Goal: Task Accomplishment & Management: Complete application form

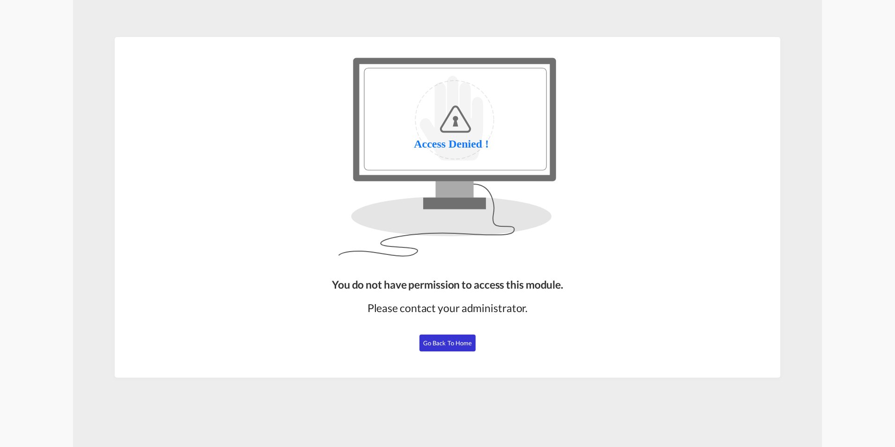
click at [456, 344] on span "Go Back to Home" at bounding box center [447, 342] width 49 height 7
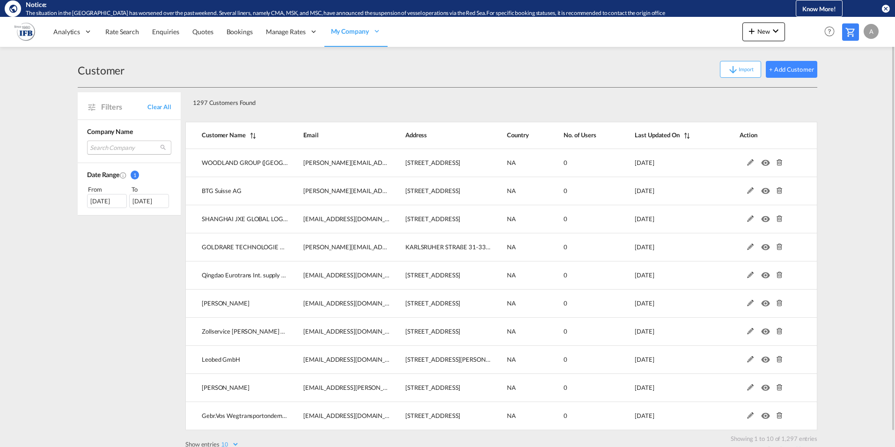
click at [106, 146] on md-select "Search Company woodland group ([GEOGRAPHIC_DATA]) limited btg suisse ag shangha…" at bounding box center [129, 147] width 84 height 14
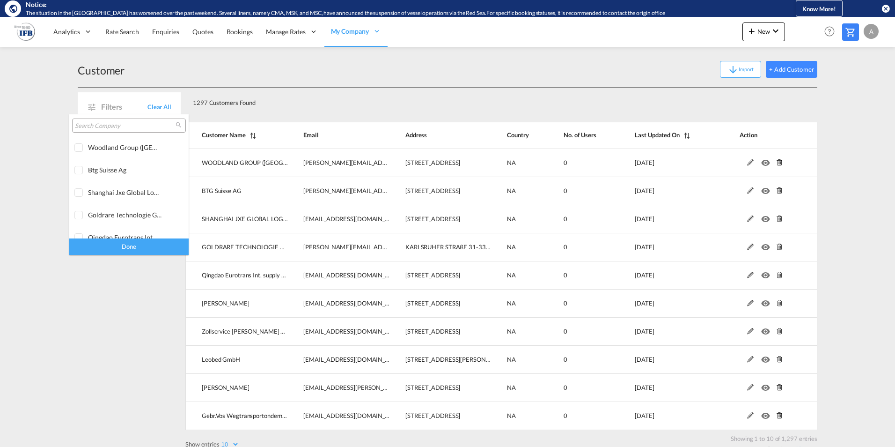
click at [91, 122] on input "search" at bounding box center [125, 126] width 101 height 8
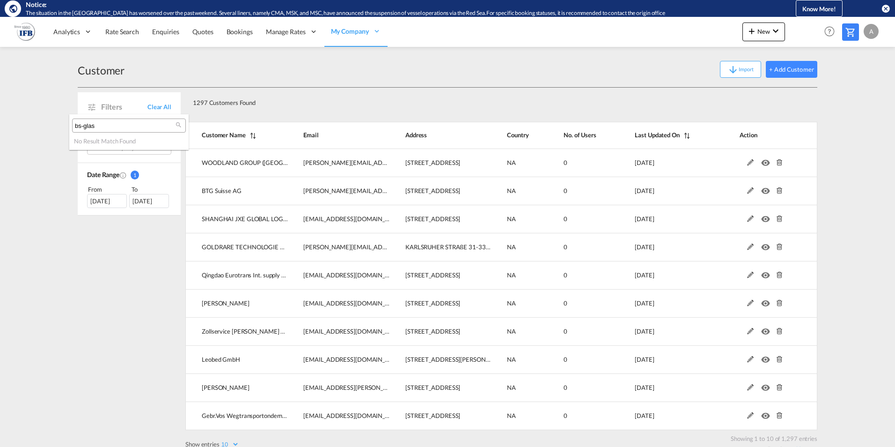
type input "bs-glas"
click at [200, 108] on md-backdrop at bounding box center [447, 223] width 895 height 447
click at [788, 70] on button "+ Add Customer" at bounding box center [791, 69] width 51 height 17
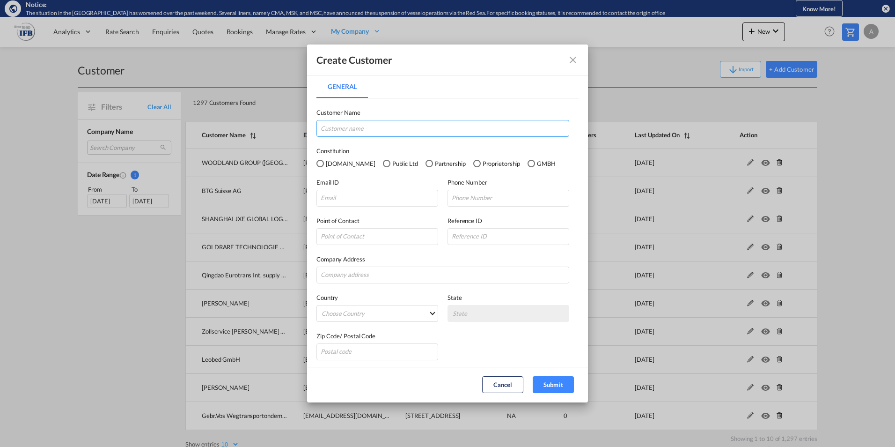
click at [387, 128] on input "General General ..." at bounding box center [442, 128] width 253 height 17
type input "BS-Glas GmbH"
click at [527, 163] on div "GMBH" at bounding box center [530, 163] width 7 height 7
click at [359, 200] on input "General General ..." at bounding box center [377, 198] width 122 height 17
type input "[EMAIL_ADDRESS][DOMAIN_NAME]"
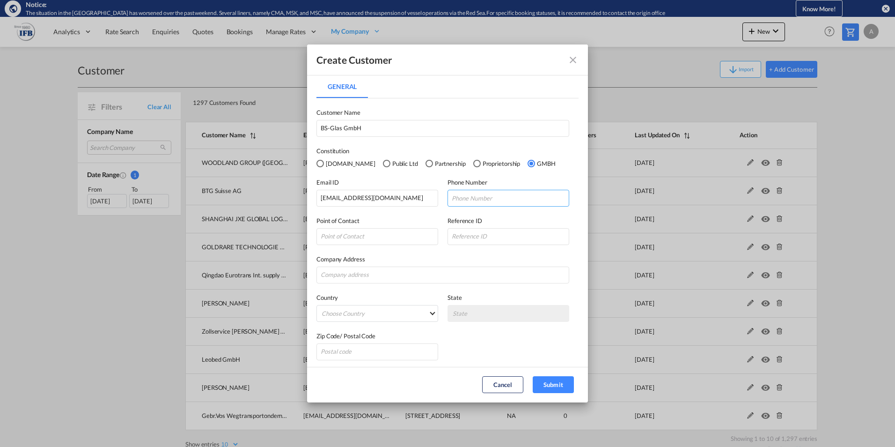
drag, startPoint x: 453, startPoint y: 200, endPoint x: 466, endPoint y: 203, distance: 13.4
click at [458, 201] on input "General General ..." at bounding box center [508, 198] width 122 height 17
type input "089555454"
type input "Damniel"
type input "No refere"
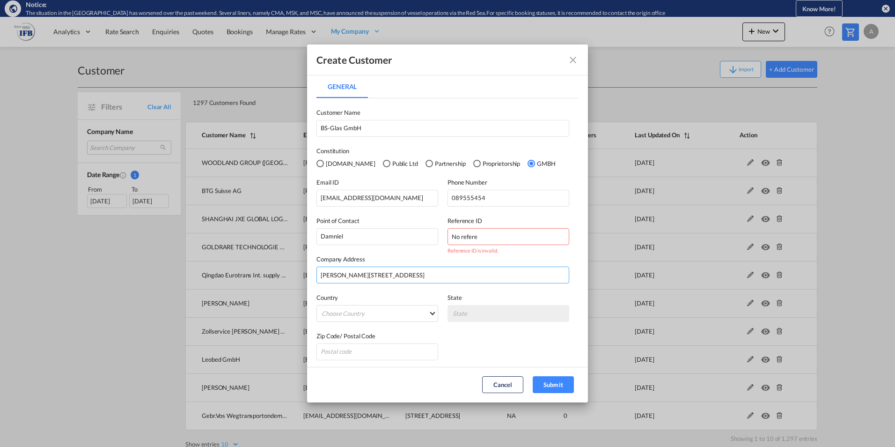
type input "[PERSON_NAME][STREET_ADDRESS]"
click at [428, 314] on md-select "Choose Country [GEOGRAPHIC_DATA] [GEOGRAPHIC_DATA] [GEOGRAPHIC_DATA] [US_STATE]…" at bounding box center [377, 313] width 122 height 17
type md-option "[GEOGRAPHIC_DATA]"
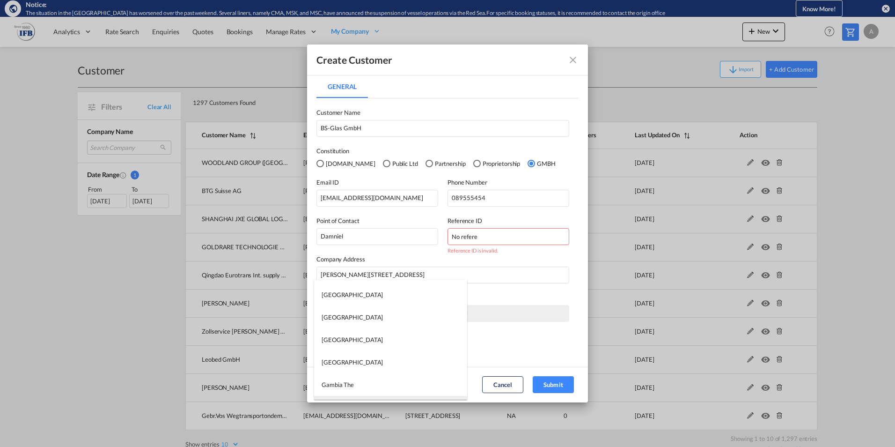
type md-option "[US_STATE]"
type md-option "[GEOGRAPHIC_DATA]"
click at [371, 337] on md-option "[GEOGRAPHIC_DATA]" at bounding box center [390, 339] width 153 height 22
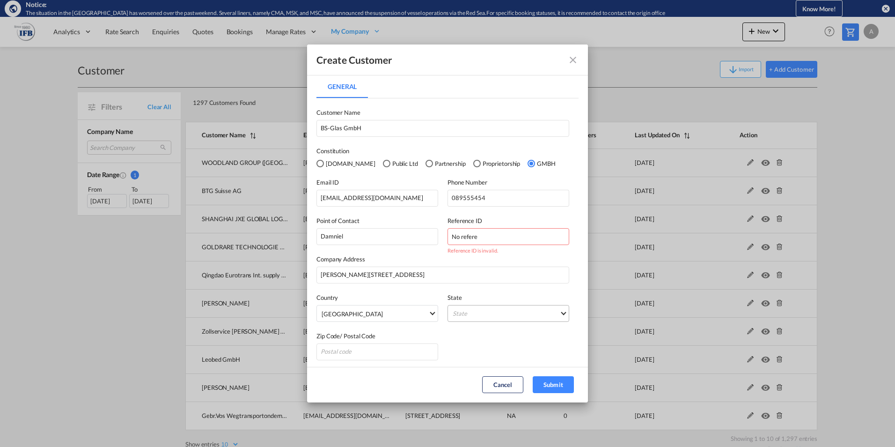
click at [473, 315] on md-select "State [GEOGRAPHIC_DATA] [GEOGRAPHIC_DATA] [GEOGRAPHIC_DATA] [GEOGRAPHIC_DATA] […" at bounding box center [508, 313] width 122 height 17
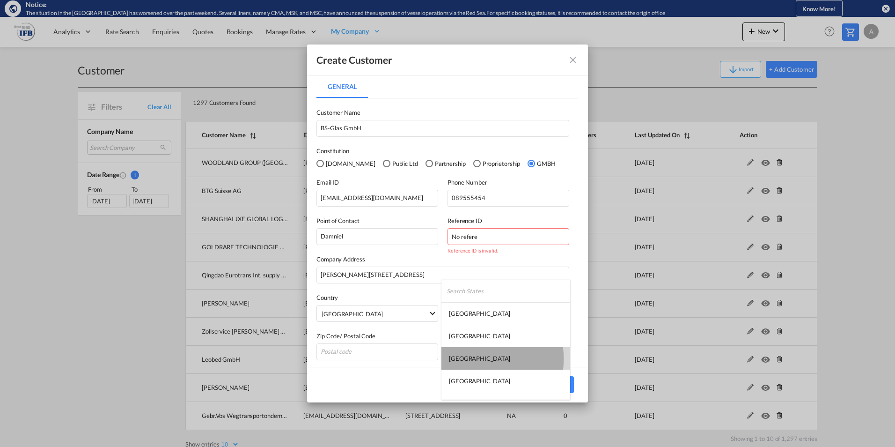
click at [474, 359] on md-option "[GEOGRAPHIC_DATA]" at bounding box center [505, 358] width 129 height 22
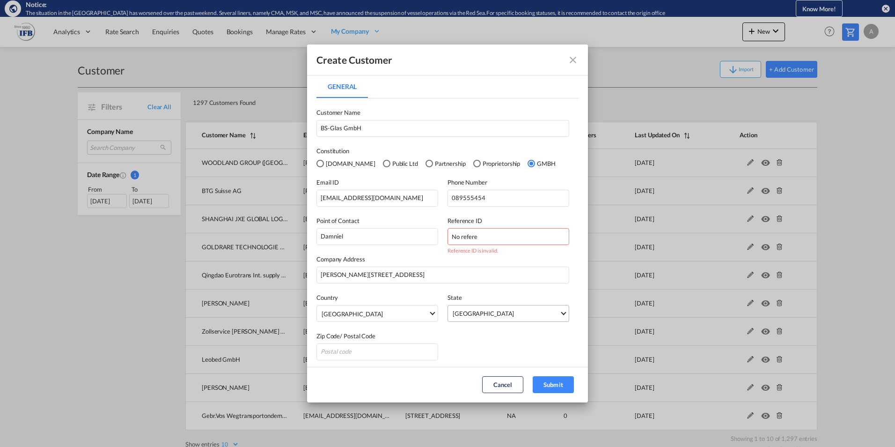
click at [511, 314] on span "[GEOGRAPHIC_DATA]" at bounding box center [506, 312] width 107 height 9
click at [461, 334] on div "[GEOGRAPHIC_DATA]" at bounding box center [479, 335] width 61 height 8
click at [404, 351] on input "General General ..." at bounding box center [377, 351] width 122 height 17
type input "5"
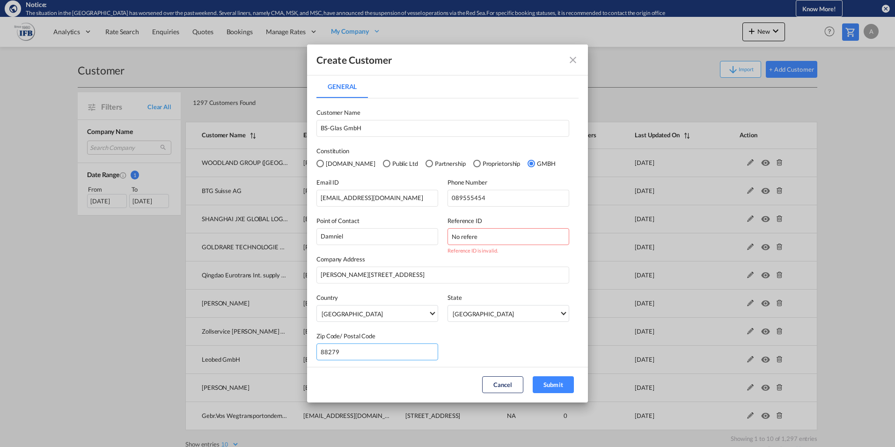
scroll to position [3, 0]
type input "88279"
click at [479, 358] on md-dialog-content "General General Customer Name BS-Glas GmbH Constitution [DOMAIN_NAME] Public Lt…" at bounding box center [447, 220] width 281 height 291
click at [561, 309] on span "{{(ctrl.parent.shipperInfo.viewShipper && !ctrl.parent.shipperInfo.state) ? 'N/…" at bounding box center [563, 309] width 5 height 5
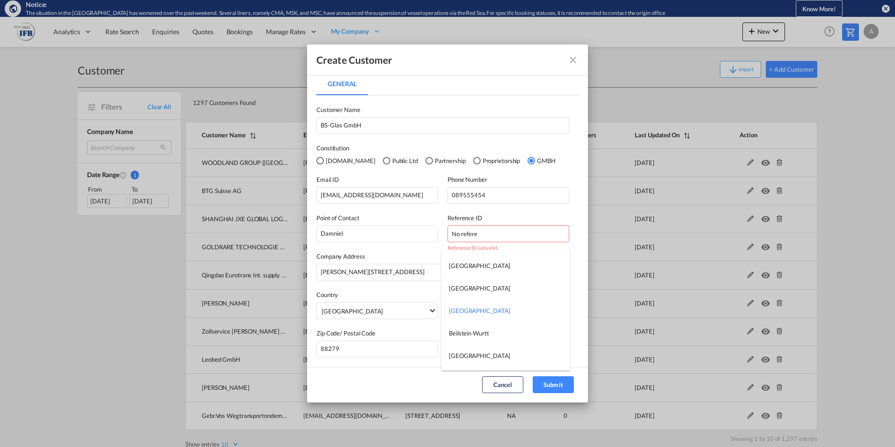
click at [555, 309] on md-option "[GEOGRAPHIC_DATA]" at bounding box center [505, 310] width 129 height 22
click at [551, 381] on button "Submit" at bounding box center [553, 384] width 41 height 17
click at [549, 384] on button "Submit" at bounding box center [553, 384] width 41 height 17
drag, startPoint x: 483, startPoint y: 234, endPoint x: 399, endPoint y: 228, distance: 84.0
click at [399, 228] on div "Point of Contact Damniel Reference ID No refere Reference ID is invalid." at bounding box center [447, 223] width 262 height 38
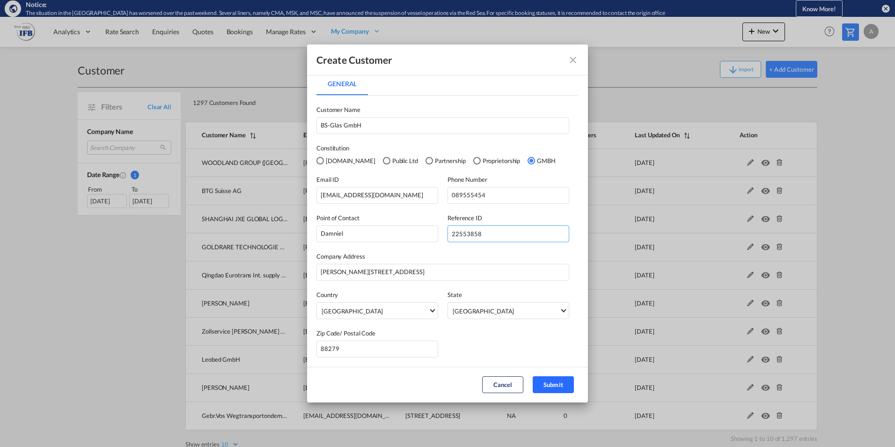
type input "22553858"
click at [547, 385] on button "Submit" at bounding box center [553, 384] width 41 height 17
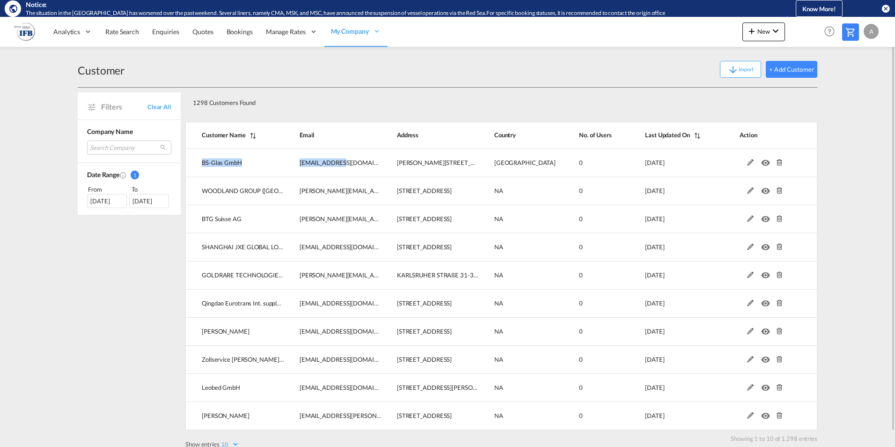
drag, startPoint x: 352, startPoint y: 164, endPoint x: 769, endPoint y: 131, distance: 418.3
click at [769, 131] on table "Customer Name Email Address Country No. of Users Last Updated On Action BS-Glas…" at bounding box center [501, 276] width 632 height 308
drag, startPoint x: 769, startPoint y: 131, endPoint x: 819, endPoint y: 32, distance: 110.7
click at [819, 32] on md-content "Analytics Reports Dashboard Rate Search Enquiries Quotes Bookings" at bounding box center [447, 232] width 895 height 430
drag, startPoint x: 819, startPoint y: 32, endPoint x: 793, endPoint y: 114, distance: 85.6
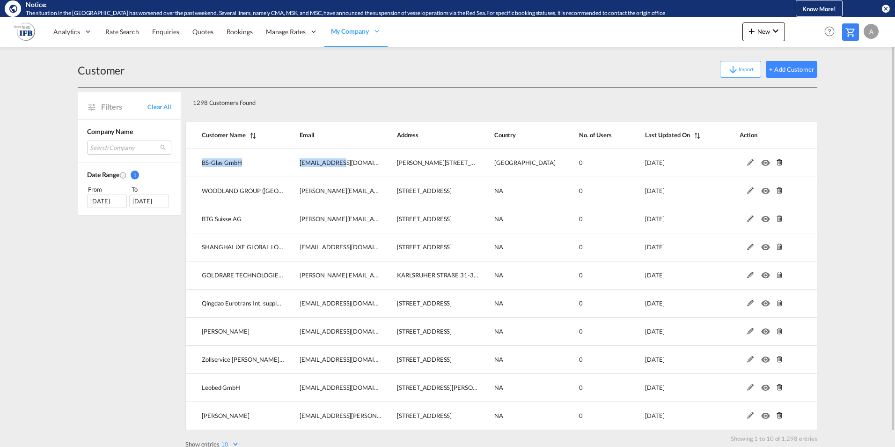
click at [793, 114] on div "1298 Customers Found" at bounding box center [501, 101] width 632 height 27
click at [730, 69] on md-icon "icon-arrow-down" at bounding box center [732, 69] width 11 height 11
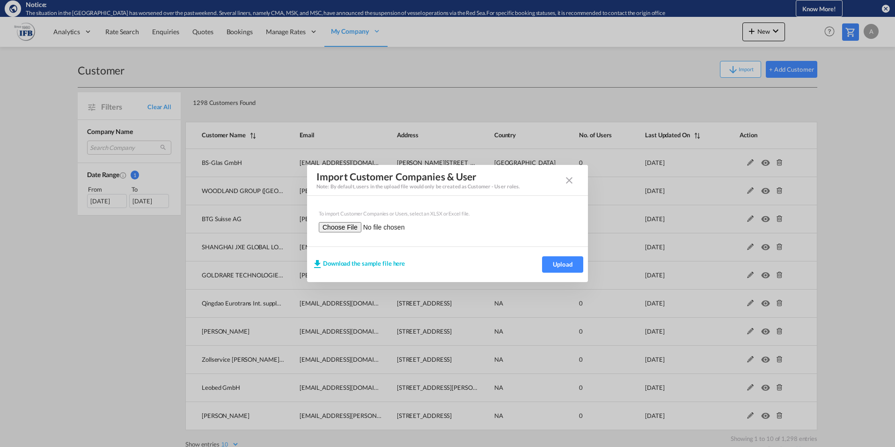
drag, startPoint x: 566, startPoint y: 178, endPoint x: 567, endPoint y: 174, distance: 4.8
click at [566, 178] on md-icon "icon-close" at bounding box center [569, 180] width 11 height 11
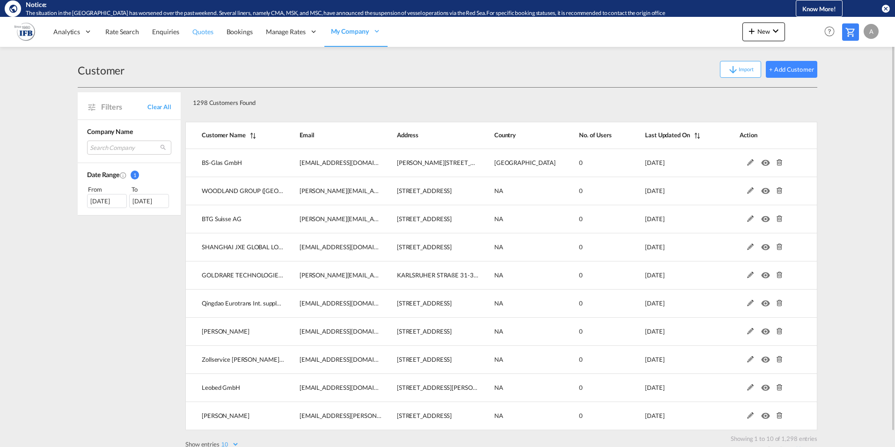
click at [215, 34] on link "Quotes" at bounding box center [203, 31] width 34 height 30
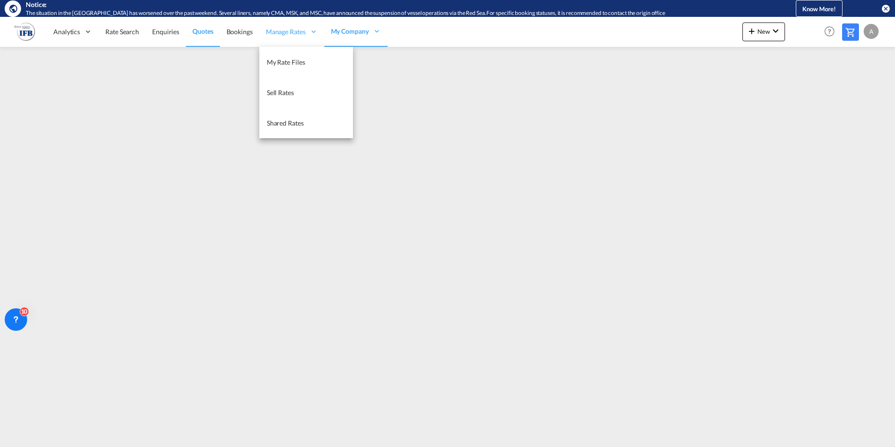
click at [286, 36] on span "Manage Rates" at bounding box center [286, 31] width 40 height 9
click at [288, 32] on span "Manage Rates" at bounding box center [286, 31] width 40 height 9
click at [279, 64] on span "My Rate Files" at bounding box center [286, 62] width 38 height 8
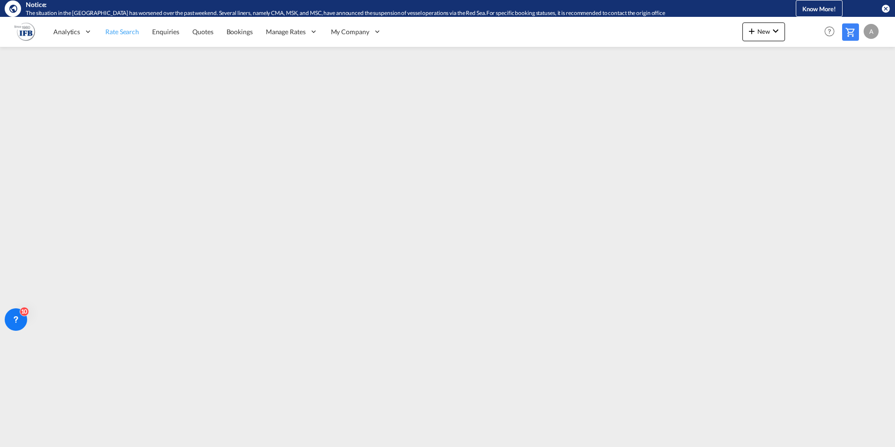
click at [114, 33] on span "Rate Search" at bounding box center [122, 32] width 34 height 8
click at [169, 35] on span "Enquiries" at bounding box center [166, 32] width 27 height 8
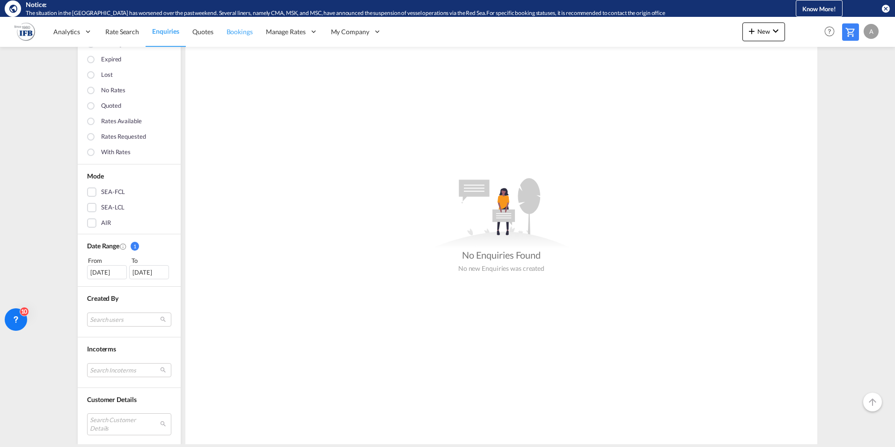
scroll to position [140, 0]
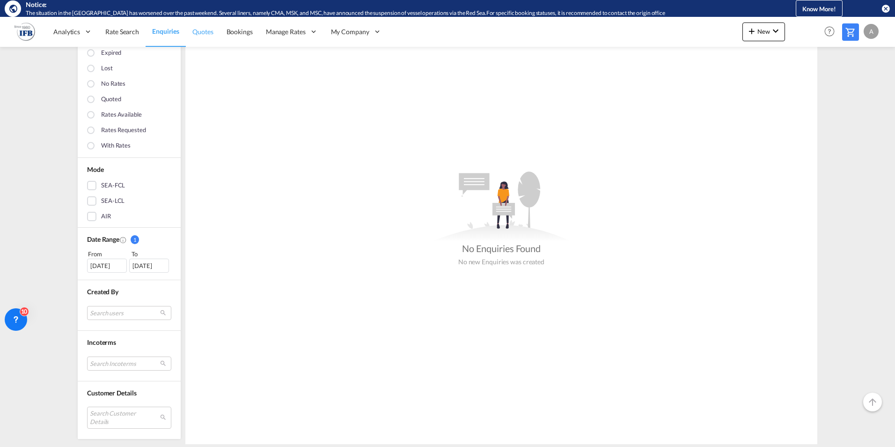
click at [204, 30] on span "Quotes" at bounding box center [202, 32] width 21 height 8
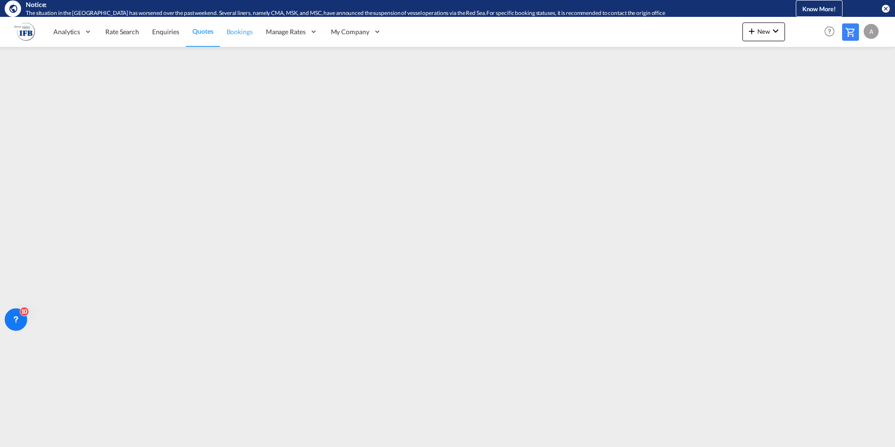
click at [239, 28] on span "Bookings" at bounding box center [240, 32] width 26 height 8
